Goal: Navigation & Orientation: Find specific page/section

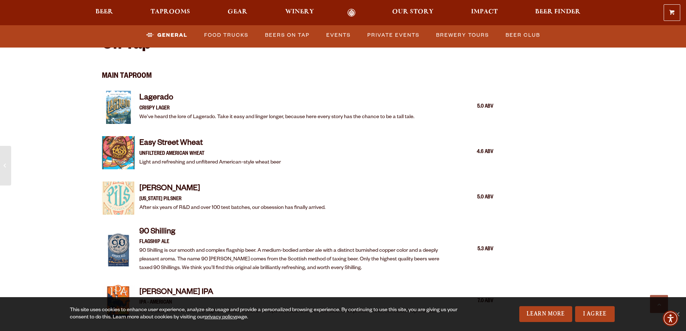
scroll to position [756, 0]
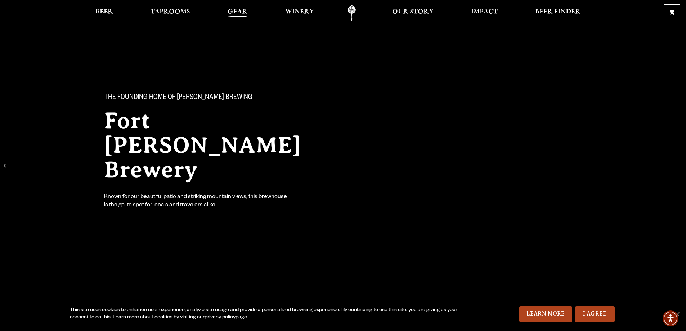
click at [234, 13] on span "Gear" at bounding box center [238, 12] width 20 height 6
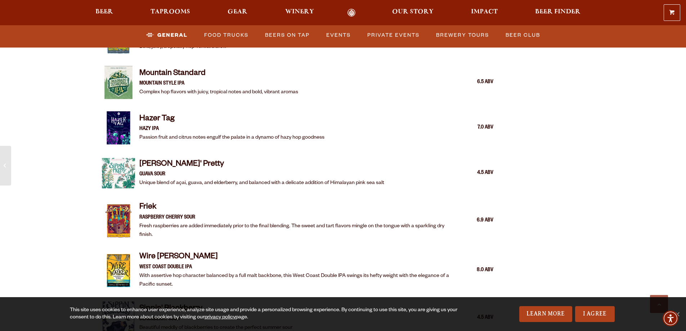
scroll to position [1152, 0]
